Goal: Task Accomplishment & Management: Use online tool/utility

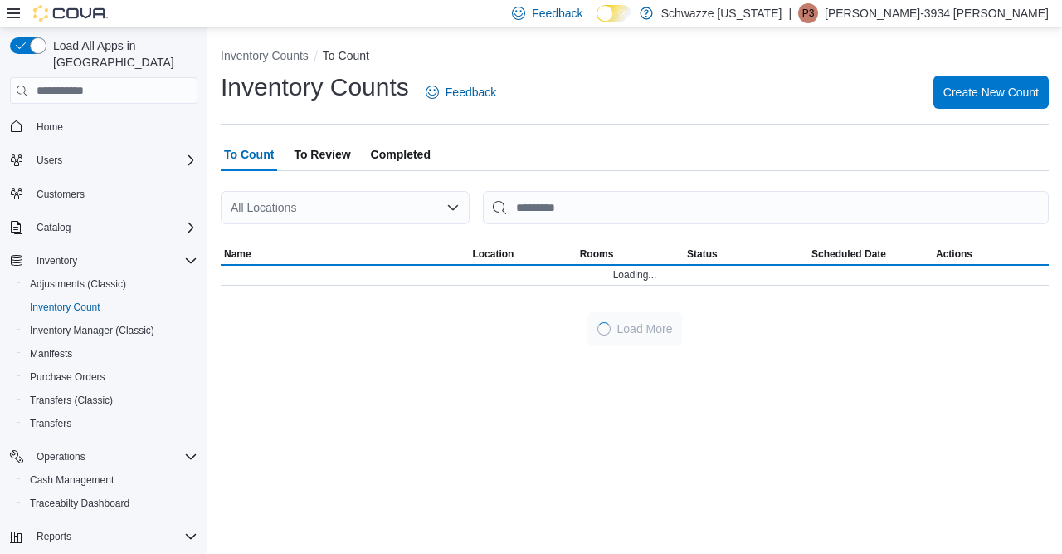
click at [326, 200] on div "All Locations" at bounding box center [345, 207] width 249 height 33
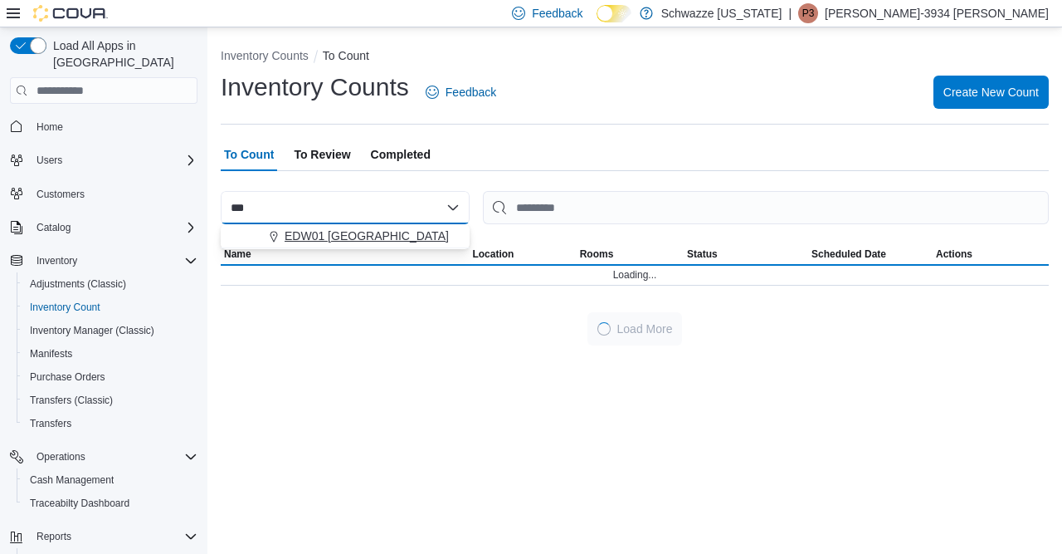
type input "***"
click at [346, 239] on span "EDW01 [GEOGRAPHIC_DATA]" at bounding box center [367, 235] width 164 height 17
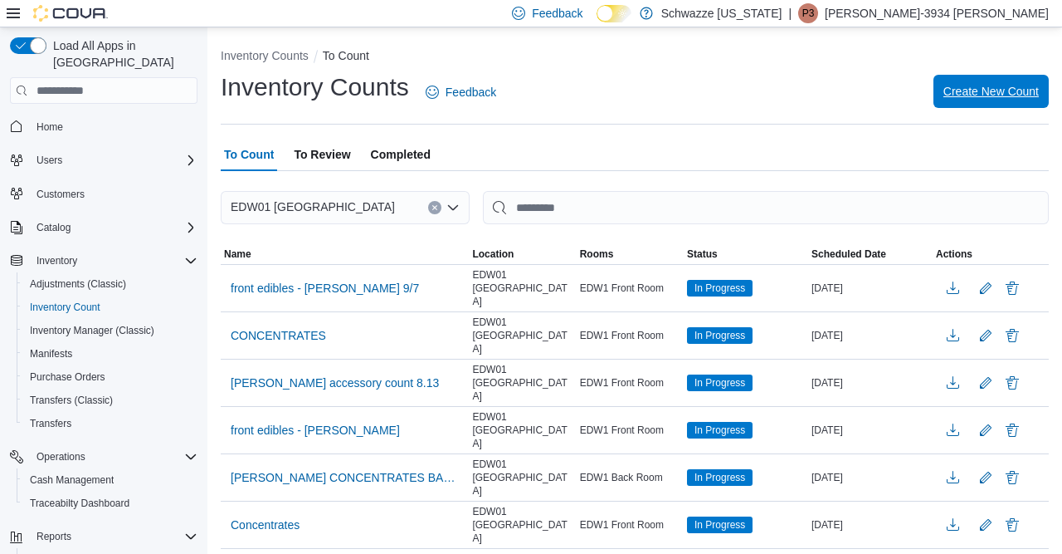
click at [971, 85] on span "Create New Count" at bounding box center [991, 91] width 95 height 17
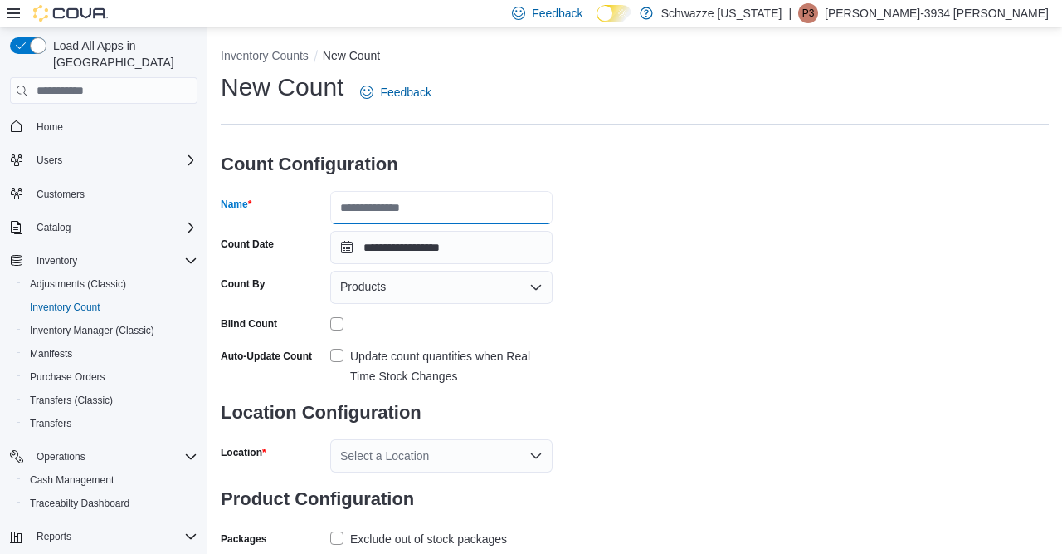
click at [446, 211] on input "Name" at bounding box center [441, 207] width 222 height 33
type input "*"
type input "**********"
click at [422, 294] on div "Products" at bounding box center [441, 287] width 222 height 33
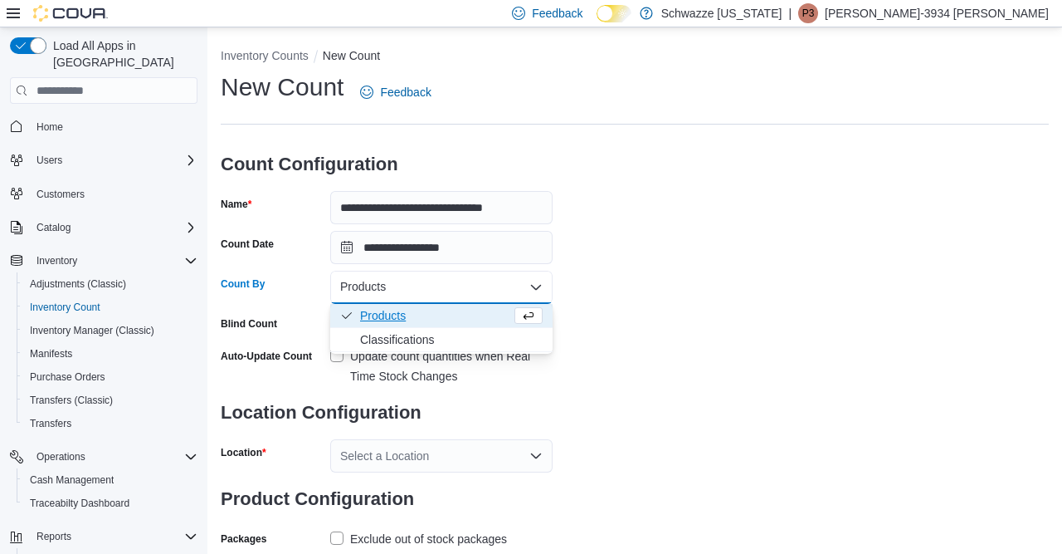
click at [522, 381] on div "Update count quantities when Real Time Stock Changes" at bounding box center [451, 366] width 203 height 40
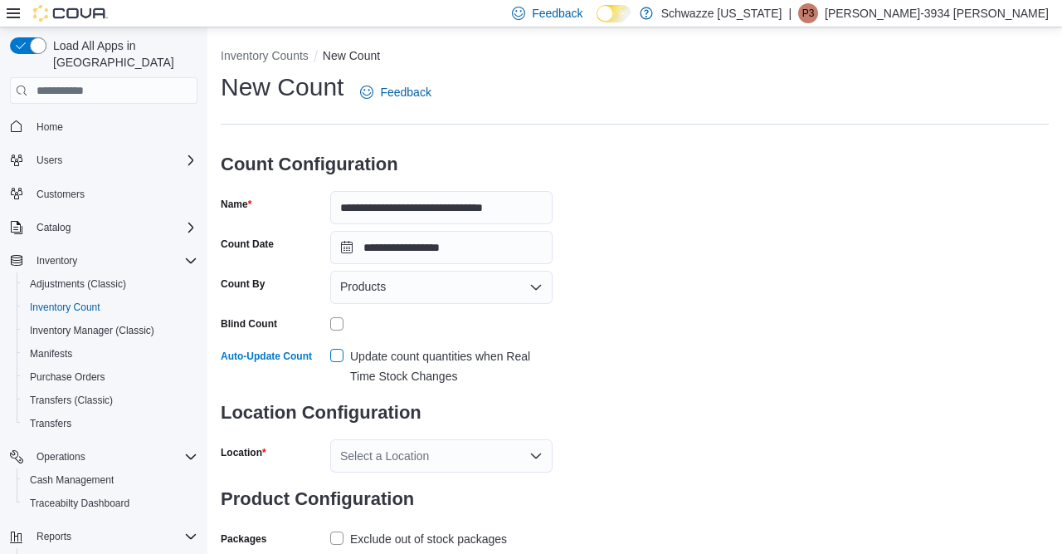
scroll to position [57, 0]
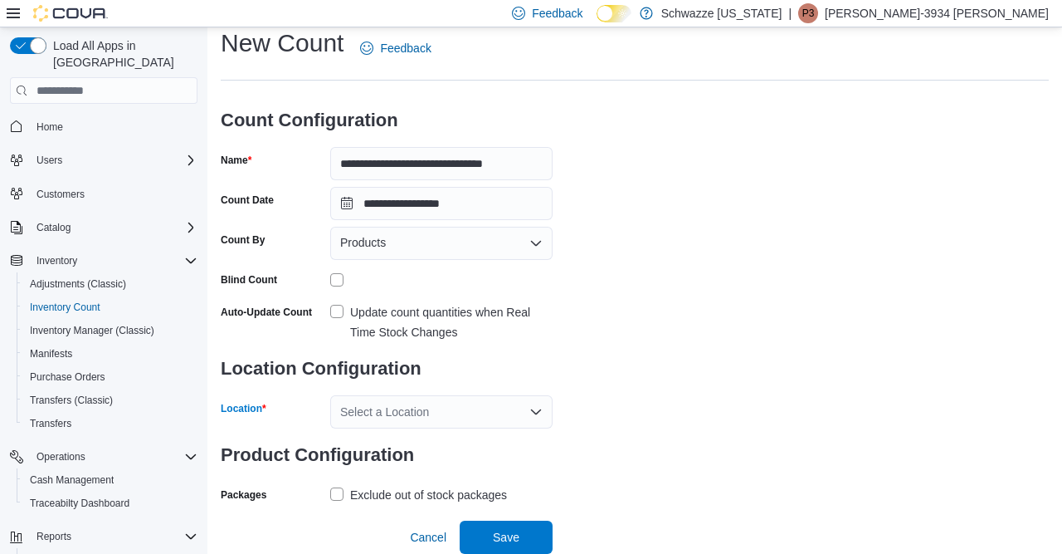
click at [469, 399] on div "Select a Location" at bounding box center [441, 411] width 222 height 33
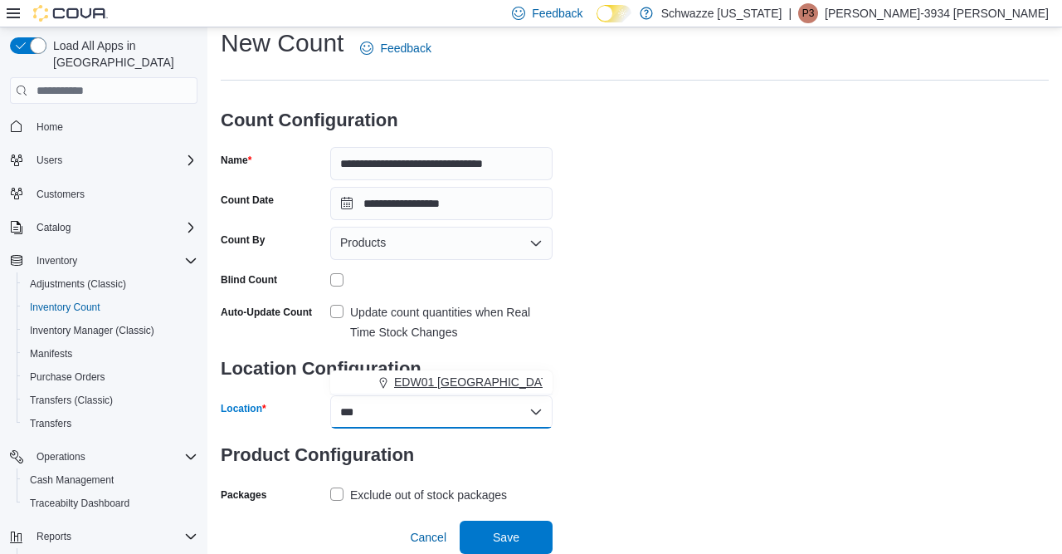
type input "***"
click at [489, 373] on span "EDW01 [GEOGRAPHIC_DATA]" at bounding box center [476, 381] width 164 height 17
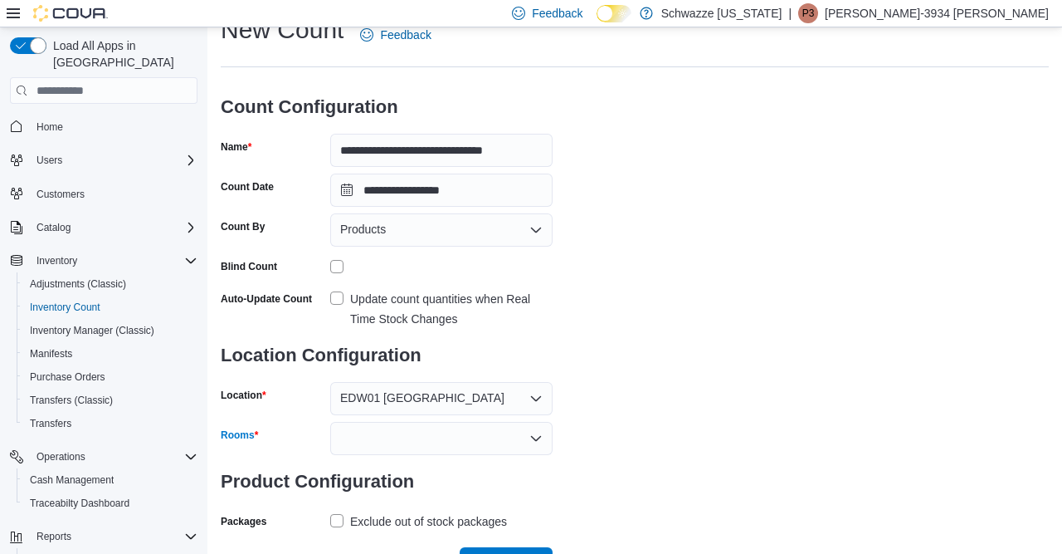
click at [364, 441] on div at bounding box center [441, 438] width 222 height 33
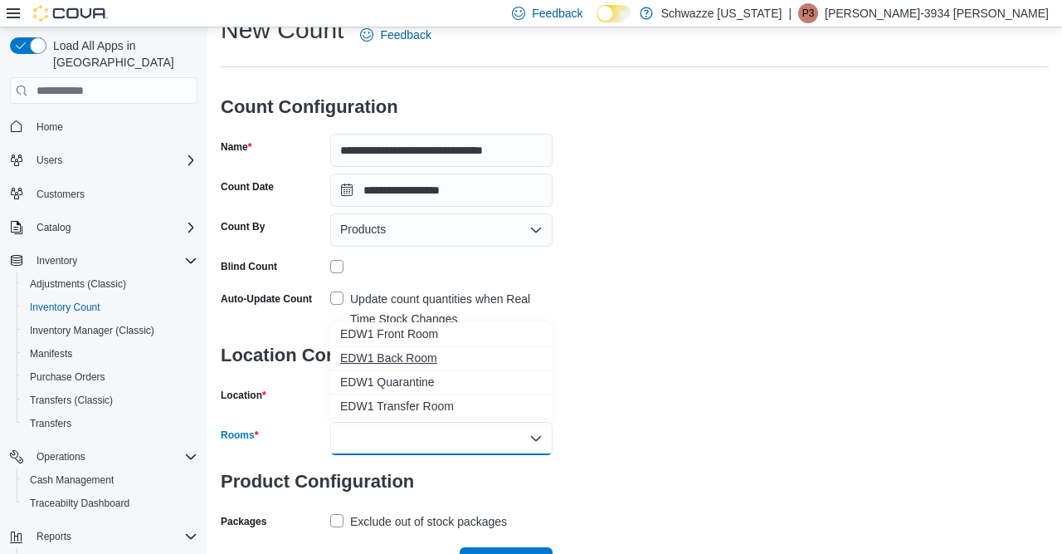
click at [368, 354] on span "EDW1 Back Room" at bounding box center [441, 357] width 203 height 17
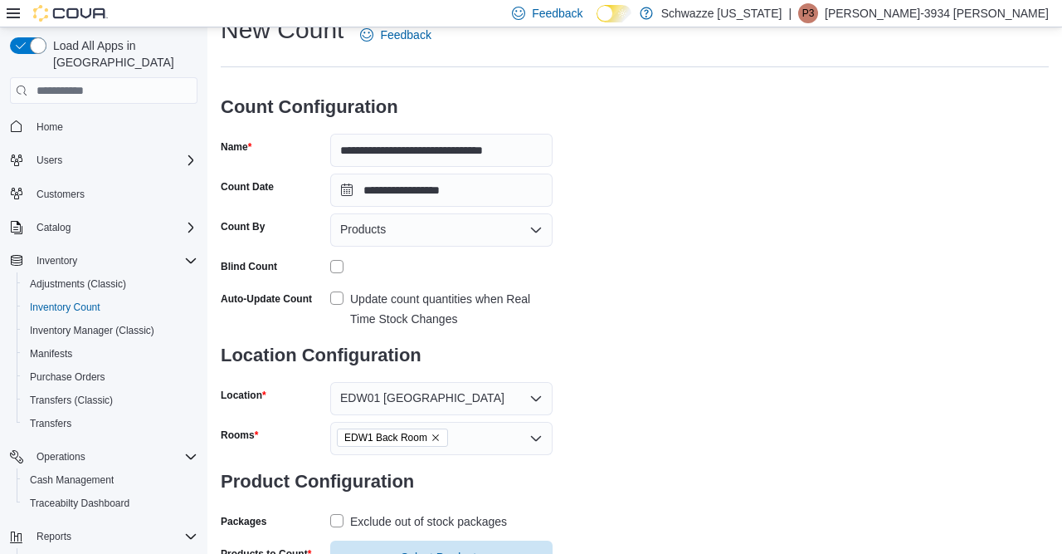
click at [686, 405] on div "**********" at bounding box center [635, 293] width 828 height 560
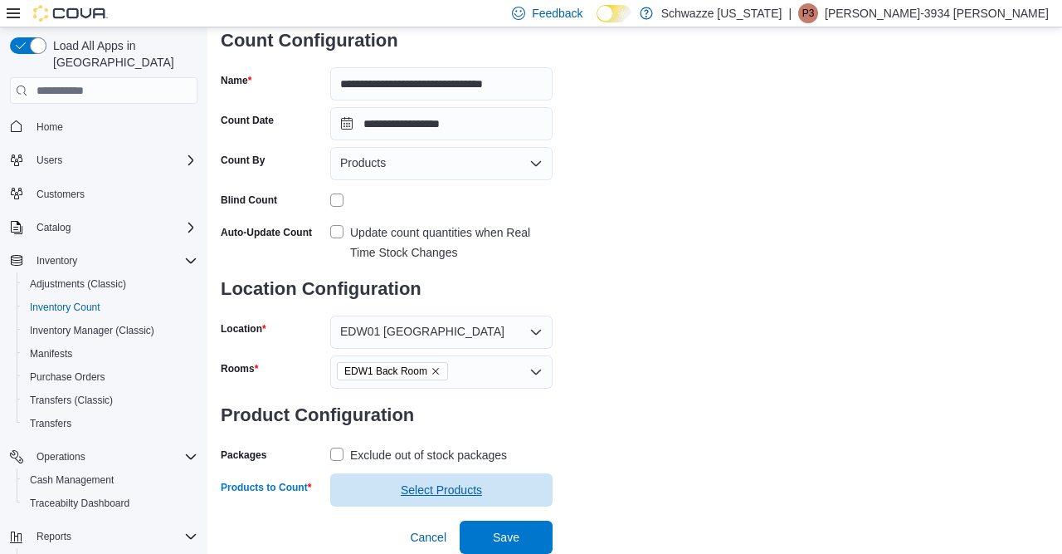
click at [419, 473] on span "Select Products" at bounding box center [441, 489] width 203 height 33
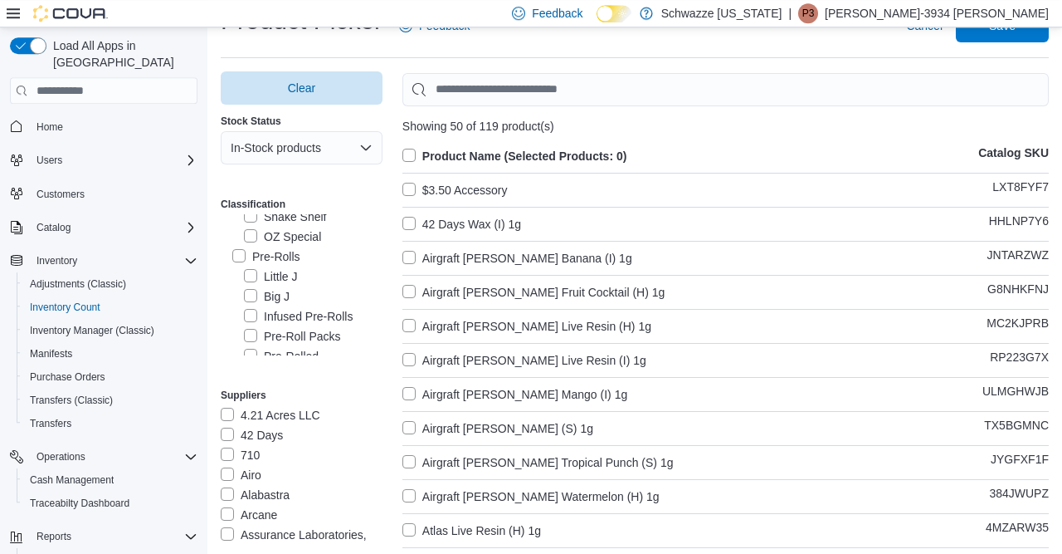
scroll to position [120, 0]
click at [236, 258] on label "Pre-Rolls" at bounding box center [266, 263] width 68 height 20
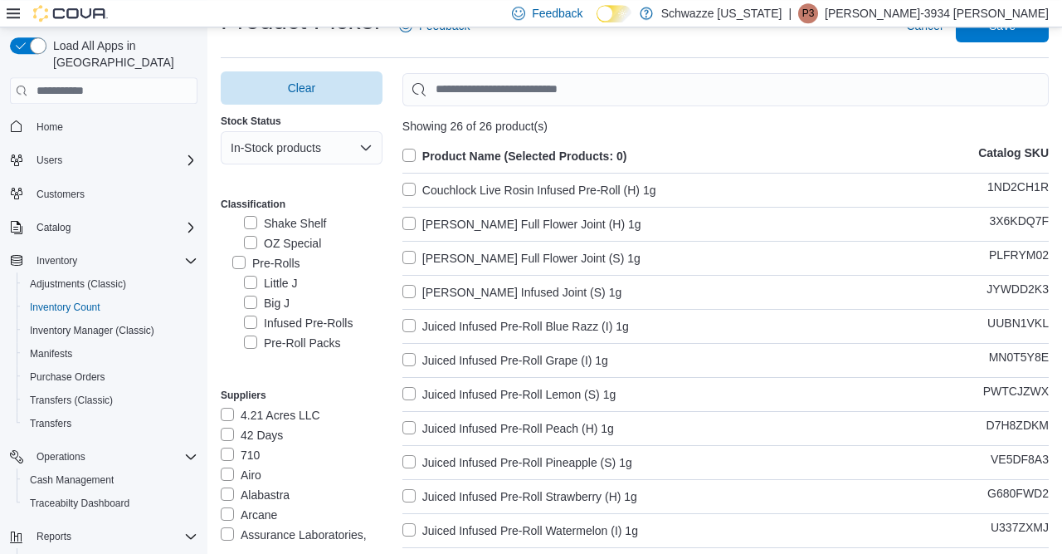
click at [413, 160] on label "Product Name (Selected Products: 0)" at bounding box center [515, 156] width 225 height 20
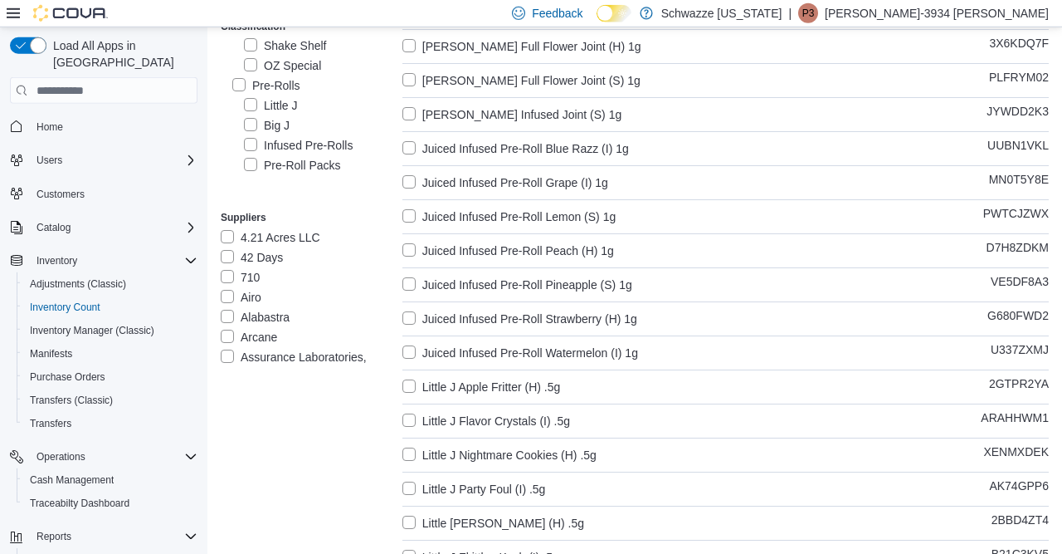
scroll to position [0, 0]
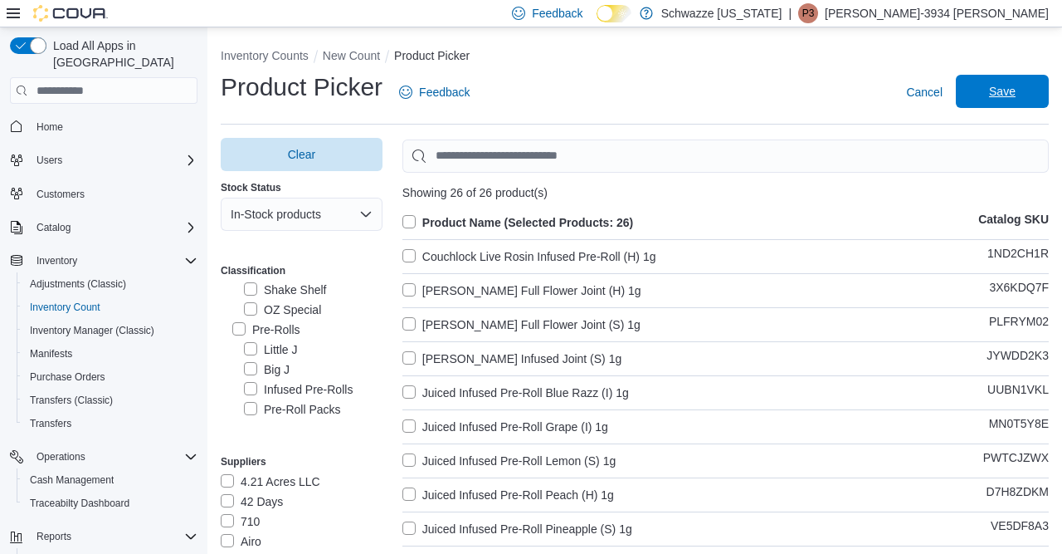
click at [1021, 101] on span "Save" at bounding box center [1002, 91] width 73 height 33
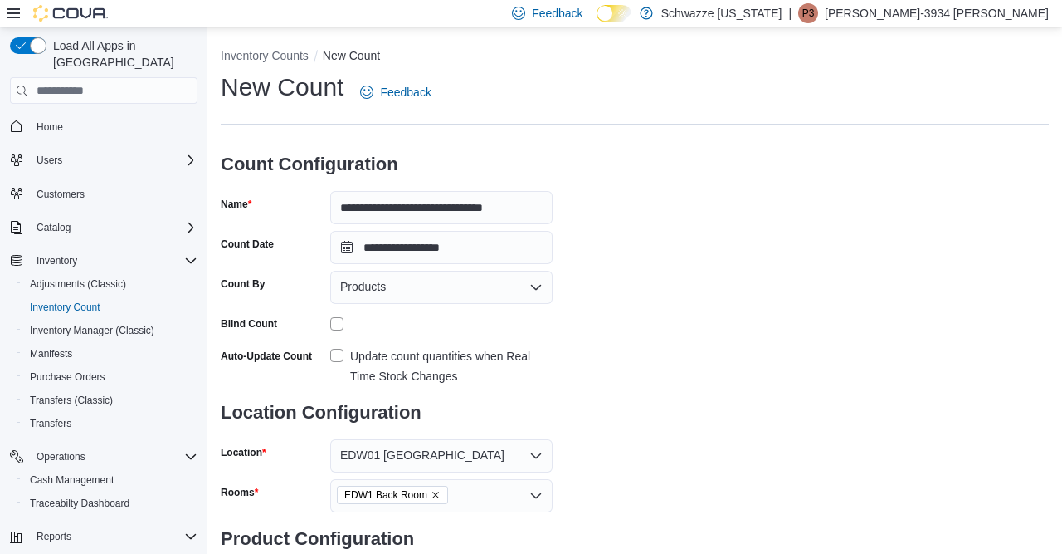
scroll to position [169, 0]
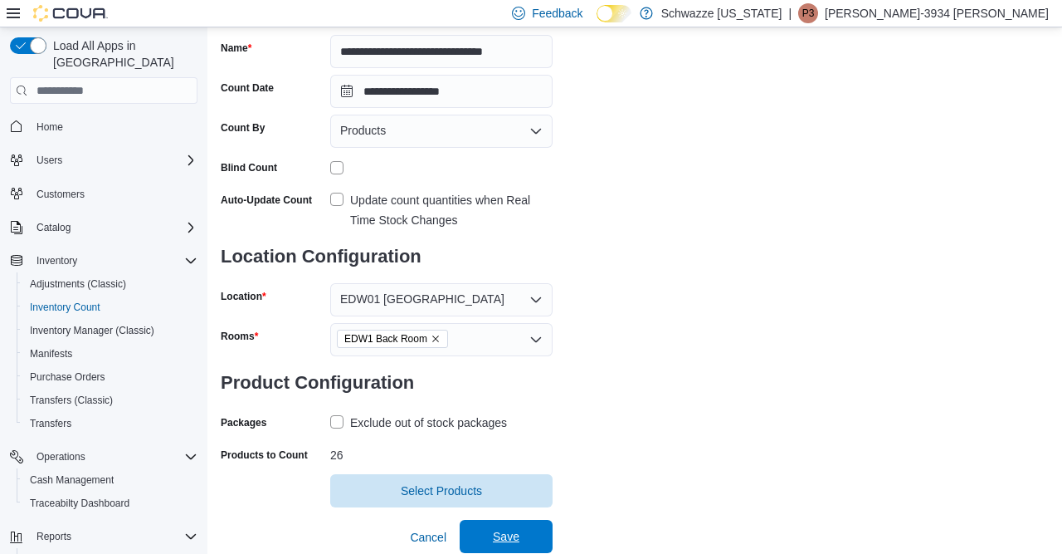
click at [512, 528] on span "Save" at bounding box center [506, 536] width 27 height 17
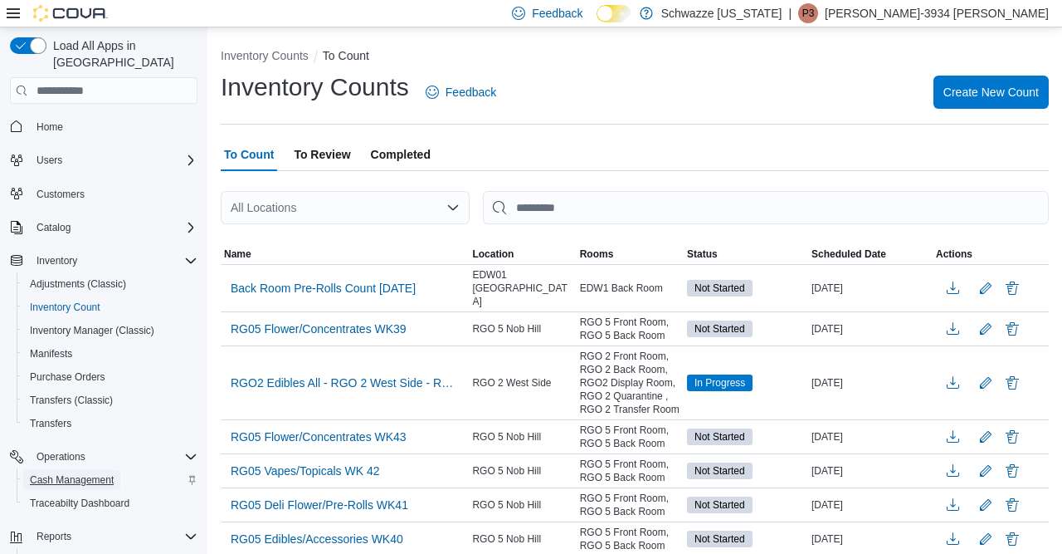
click at [64, 473] on span "Cash Management" at bounding box center [72, 479] width 84 height 13
